Goal: Task Accomplishment & Management: Manage account settings

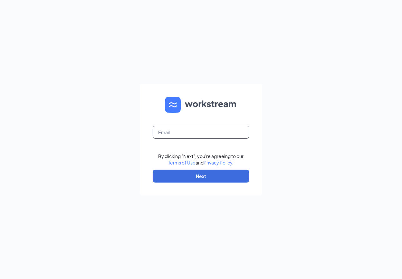
click at [188, 132] on input "text" at bounding box center [201, 132] width 97 height 13
type input "cfasomersetmall@gmail.com"
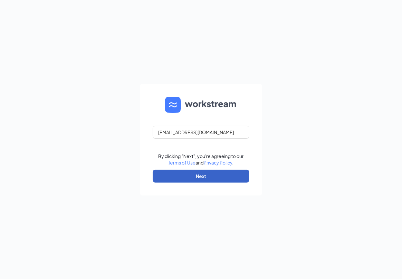
click at [185, 172] on button "Next" at bounding box center [201, 175] width 97 height 13
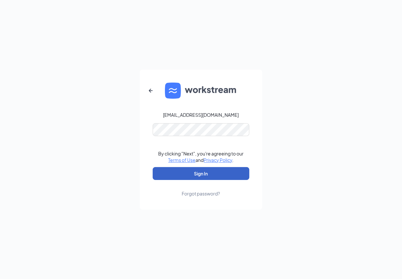
click at [184, 172] on button "Sign In" at bounding box center [201, 173] width 97 height 13
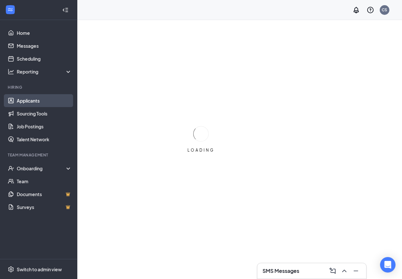
click at [33, 98] on link "Applicants" at bounding box center [44, 100] width 55 height 13
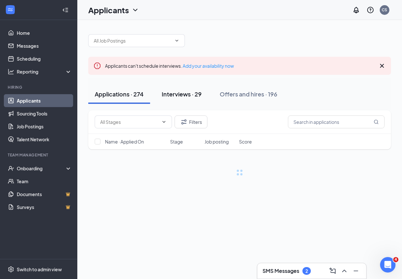
click at [192, 93] on div "Interviews · 29" at bounding box center [182, 94] width 40 height 8
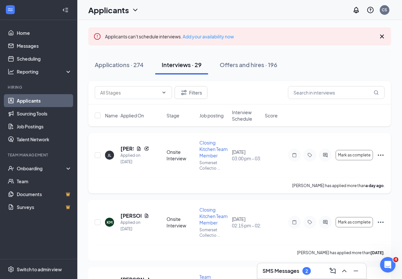
scroll to position [60, 0]
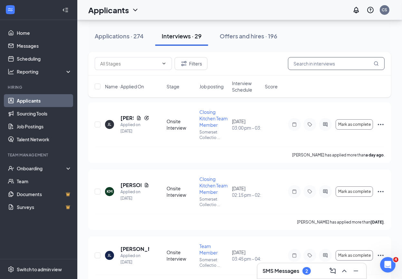
click at [313, 64] on input "text" at bounding box center [336, 63] width 97 height 13
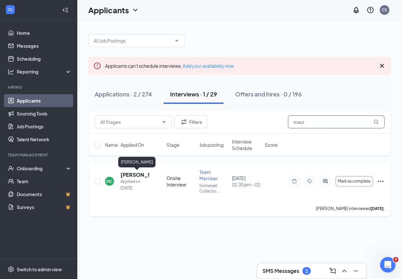
type input "maur"
click at [136, 175] on h5 "[PERSON_NAME]" at bounding box center [135, 174] width 29 height 7
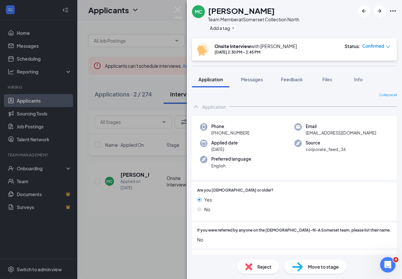
click at [320, 270] on span "Move to stage" at bounding box center [323, 266] width 31 height 7
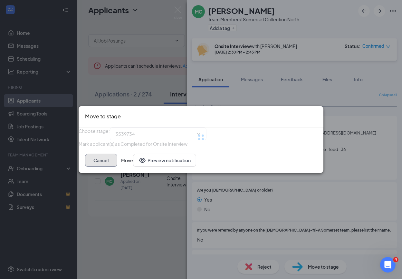
click at [117, 167] on button "Cancel" at bounding box center [101, 160] width 32 height 13
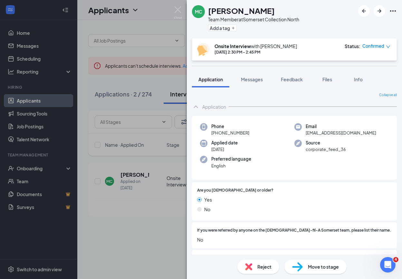
click at [311, 266] on span "Move to stage" at bounding box center [323, 266] width 31 height 7
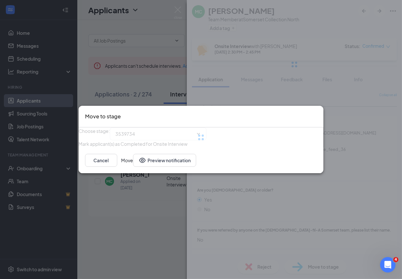
type input "Final Interview (next stage)"
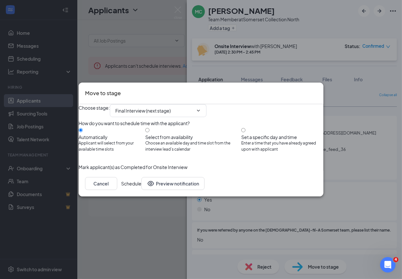
click at [150, 128] on input "Select from availability Choose an available day and time slot from the intervi…" at bounding box center [147, 130] width 4 height 4
radio input "true"
radio input "false"
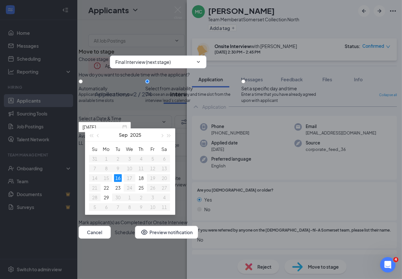
click at [168, 64] on div "Choose stage : Final Interview (next stage)" at bounding box center [201, 61] width 245 height 13
click at [169, 58] on input "Final Interview (next stage)" at bounding box center [154, 61] width 78 height 7
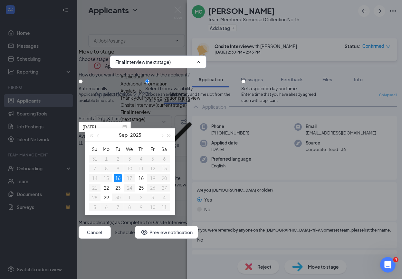
scroll to position [7, 0]
click at [163, 108] on div "Onsite Interview (current stage)" at bounding box center [154, 104] width 66 height 7
click at [188, 157] on div "Onboarding" at bounding box center [161, 160] width 81 height 7
type input "Onboarding"
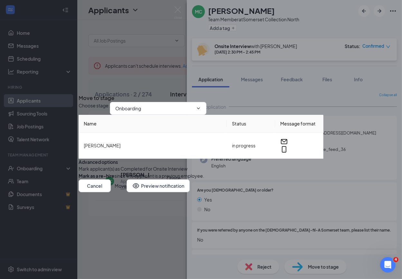
click at [127, 192] on button "Move" at bounding box center [121, 185] width 12 height 13
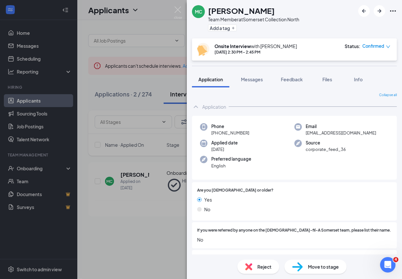
click at [157, 167] on div "MC Mauricio Croda Team Member at Somerset Collection North Add a tag Onsite Int…" at bounding box center [201, 139] width 402 height 279
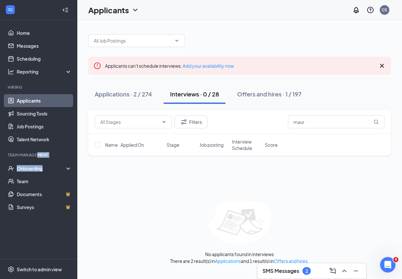
drag, startPoint x: 75, startPoint y: 165, endPoint x: 36, endPoint y: 152, distance: 41.6
click at [36, 152] on li "Team Management Onboarding Team Documents Surveys" at bounding box center [38, 182] width 77 height 61
click at [24, 174] on div "Onboarding" at bounding box center [38, 168] width 77 height 13
click at [24, 172] on div "Onboarding" at bounding box center [38, 168] width 77 height 13
click at [40, 172] on div "Onboarding" at bounding box center [38, 168] width 77 height 13
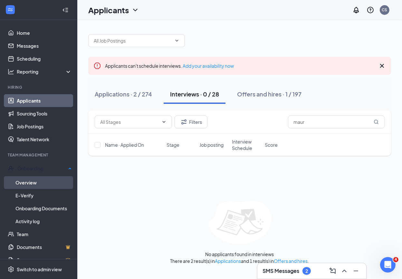
click at [40, 180] on link "Overview" at bounding box center [43, 182] width 56 height 13
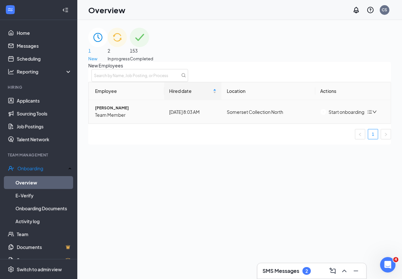
click at [134, 111] on span "[PERSON_NAME]" at bounding box center [127, 108] width 64 height 6
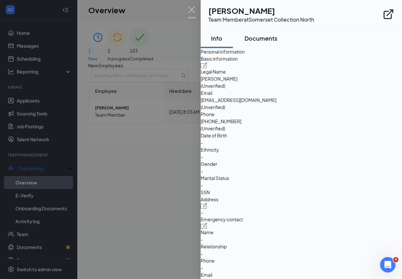
click at [276, 41] on div "Documents" at bounding box center [261, 38] width 33 height 8
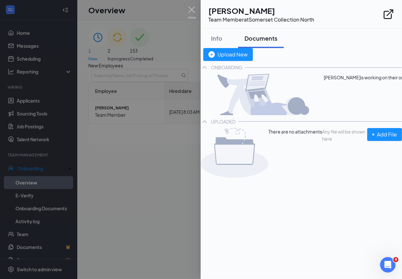
click at [178, 108] on div at bounding box center [201, 139] width 402 height 279
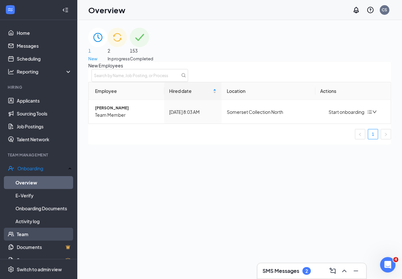
click at [35, 234] on link "Team" at bounding box center [44, 233] width 55 height 13
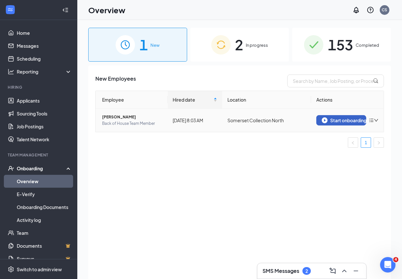
click at [325, 117] on img "button" at bounding box center [325, 120] width 6 height 6
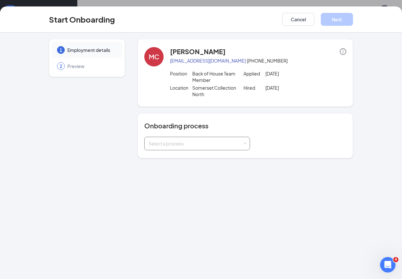
click at [165, 141] on div "Select a process" at bounding box center [196, 143] width 94 height 6
click at [172, 159] on span "Chick-fil-A Somerset Mall Onboarding" at bounding box center [206, 156] width 119 height 6
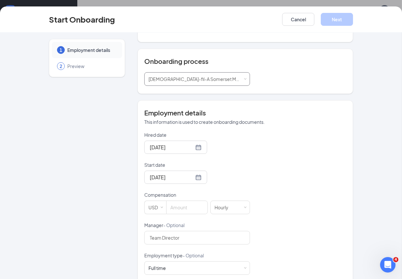
scroll to position [78, 0]
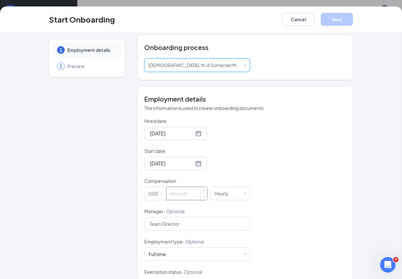
click at [183, 194] on input at bounding box center [187, 193] width 41 height 13
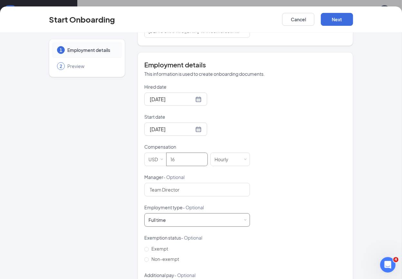
scroll to position [122, 0]
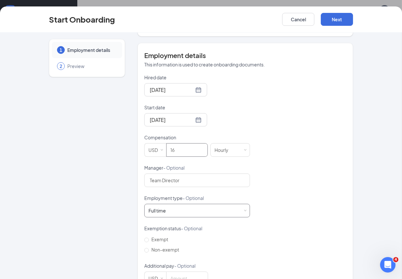
type input "16"
click at [178, 213] on div "Full time Works 30+ hours per week and is reasonably expected to work" at bounding box center [197, 210] width 97 height 13
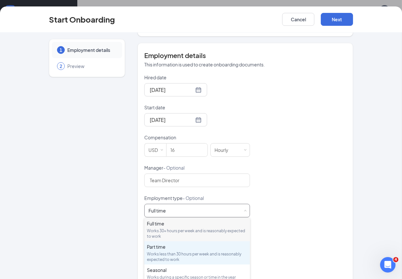
click at [164, 250] on div "Part time Works less than 30 hours per week and is reasonably expected to work" at bounding box center [197, 252] width 101 height 19
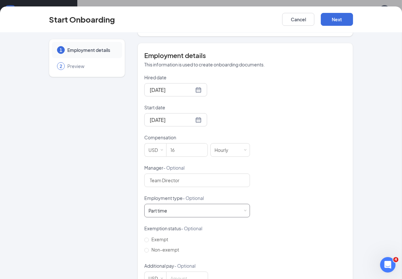
scroll to position [142, 0]
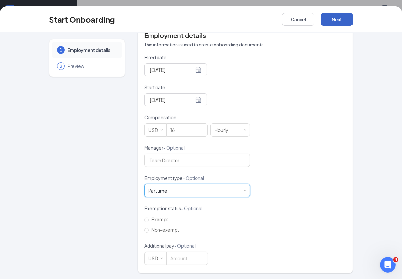
click at [344, 20] on button "Next" at bounding box center [337, 19] width 32 height 13
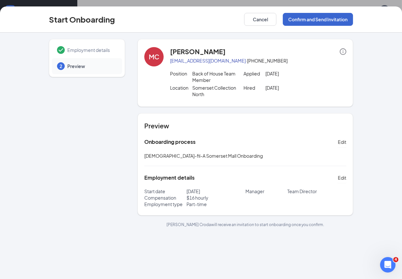
scroll to position [0, 0]
click at [338, 20] on button "Confirm and Send Invitation" at bounding box center [318, 19] width 70 height 13
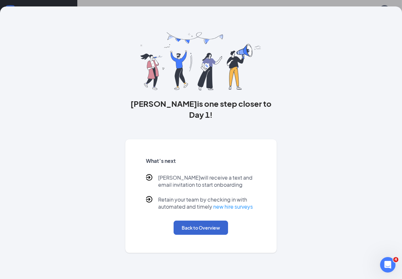
click at [200, 220] on button "Back to Overview" at bounding box center [201, 227] width 54 height 14
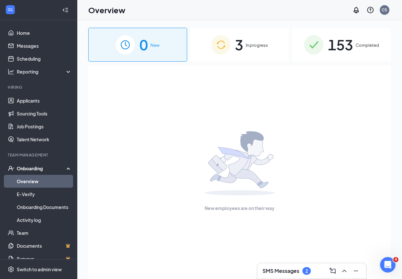
click at [55, 179] on link "Overview" at bounding box center [44, 181] width 55 height 13
click at [238, 52] on span "3" at bounding box center [239, 45] width 8 height 22
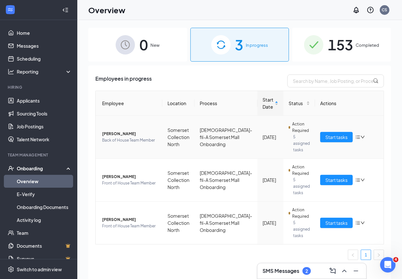
click at [125, 140] on span "Back of House Team Member" at bounding box center [129, 140] width 55 height 6
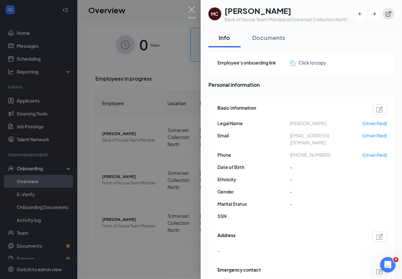
click at [386, 12] on icon "ExternalLink" at bounding box center [388, 14] width 6 height 6
click at [389, 10] on button "button" at bounding box center [389, 14] width 12 height 12
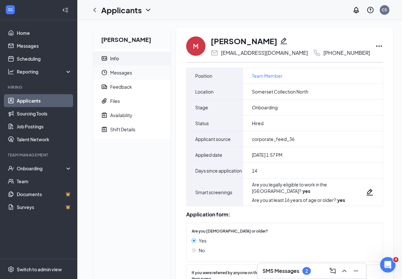
click at [111, 68] on span "Messages" at bounding box center [137, 72] width 55 height 14
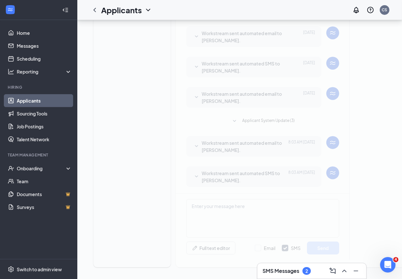
scroll to position [121, 0]
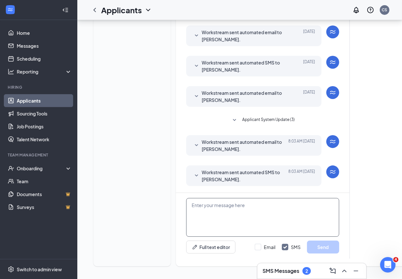
click at [218, 214] on textarea at bounding box center [262, 217] width 153 height 39
click at [203, 249] on button "Full text editor" at bounding box center [210, 246] width 49 height 13
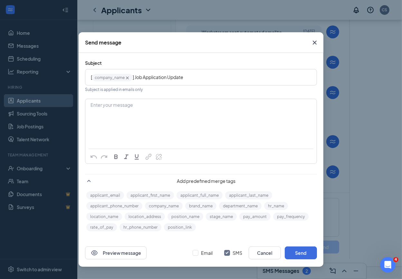
click at [154, 108] on div "Enter your message" at bounding box center [201, 105] width 220 height 7
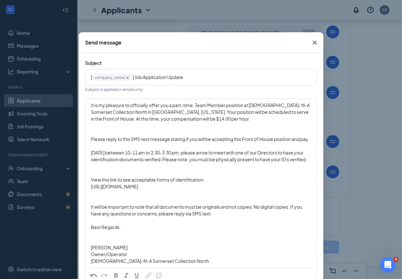
click at [90, 106] on div "It is my pleasure to officially offer you a part-time, Team Member position at …" at bounding box center [201, 183] width 231 height 168
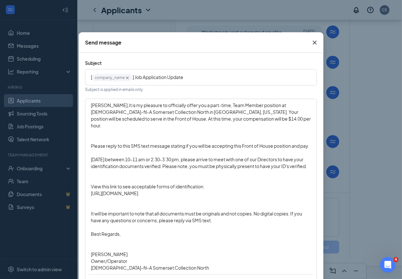
click at [167, 128] on span "It is my pleasure to officially offer you a part-time, Team Member position at …" at bounding box center [201, 115] width 221 height 26
click at [266, 121] on span "It is my pleasure to officially offer you a part-time, Team Member position at …" at bounding box center [195, 111] width 208 height 19
click at [249, 149] on span "Please reply to this SMS text message stating if you will be accepting this Fro…" at bounding box center [200, 146] width 218 height 6
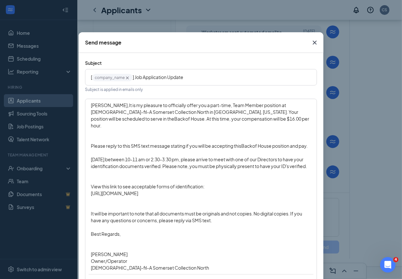
click at [211, 169] on div "[DATE] between 10-11 am or 2:30-3:30 pm, please arrive to meet with one of our …" at bounding box center [201, 163] width 220 height 14
drag, startPoint x: 136, startPoint y: 79, endPoint x: 205, endPoint y: 78, distance: 68.3
click at [205, 78] on div "[ company_name‌‌‌‌ {{company_name}} ] Job Application Update" at bounding box center [201, 77] width 220 height 10
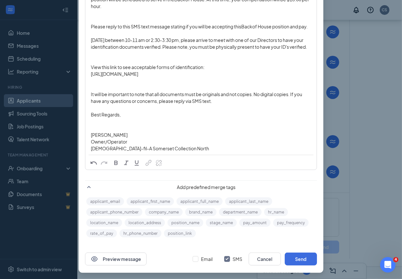
scroll to position [121, 0]
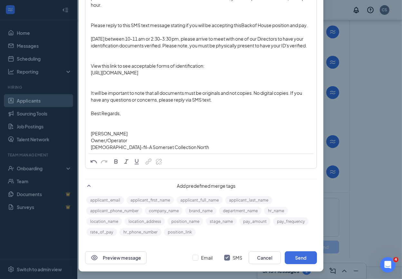
click at [97, 48] on span "[DATE] between 10-11 am or 2:30-3:30 pm, please arrive to meet with one of our …" at bounding box center [199, 42] width 216 height 13
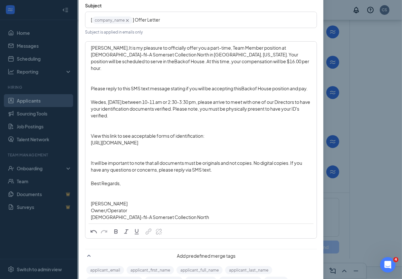
scroll to position [35, 0]
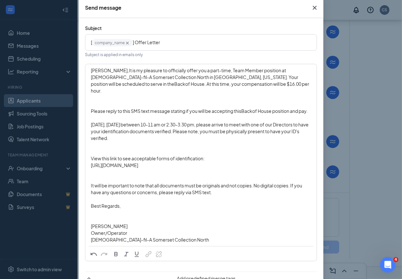
click at [128, 140] on span ", 9/12/25 between 10-11 am or 2:30-3:30 pm, please arrive to meet with one of o…" at bounding box center [200, 130] width 218 height 19
click at [176, 140] on span "/25 between 10-11 am or 2:30-3:30 pm, please arrive to meet with one of our Dir…" at bounding box center [201, 130] width 220 height 19
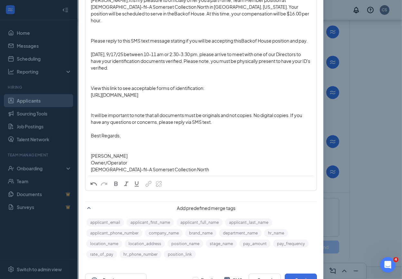
scroll to position [140, 0]
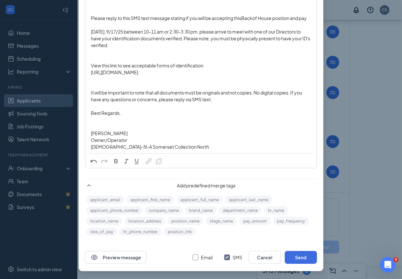
click at [196, 258] on input "Email" at bounding box center [196, 257] width 6 height 6
checkbox input "true"
click at [311, 258] on button "Send" at bounding box center [301, 257] width 32 height 13
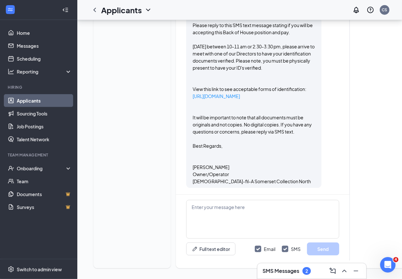
scroll to position [657, 0]
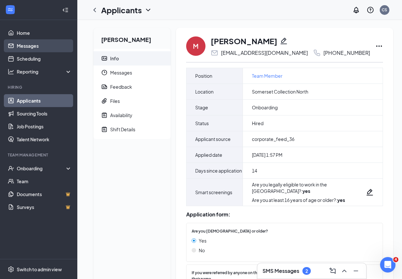
click at [39, 43] on link "Messages" at bounding box center [44, 45] width 55 height 13
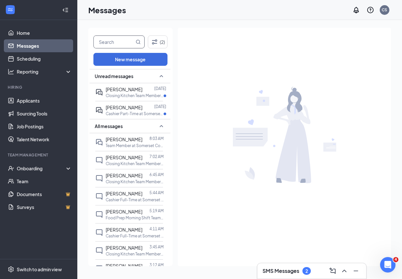
click at [114, 44] on input "text" at bounding box center [114, 42] width 41 height 12
type input "niyae"
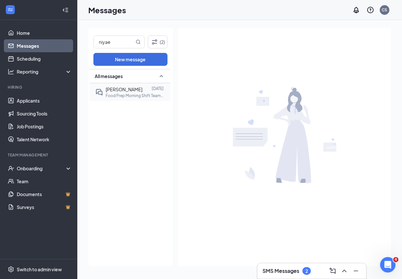
click at [129, 96] on p "Food Prep Morning Shift Team Member at Somerset Collection North" at bounding box center [135, 95] width 58 height 5
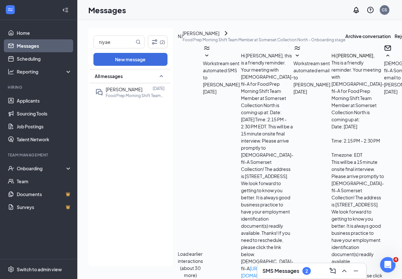
scroll to position [518, 0]
drag, startPoint x: 235, startPoint y: 99, endPoint x: 328, endPoint y: 162, distance: 112.6
copy span "It is my pleasure to officially offer you a part-time, Team Member position at …"
